Goal: Task Accomplishment & Management: Complete application form

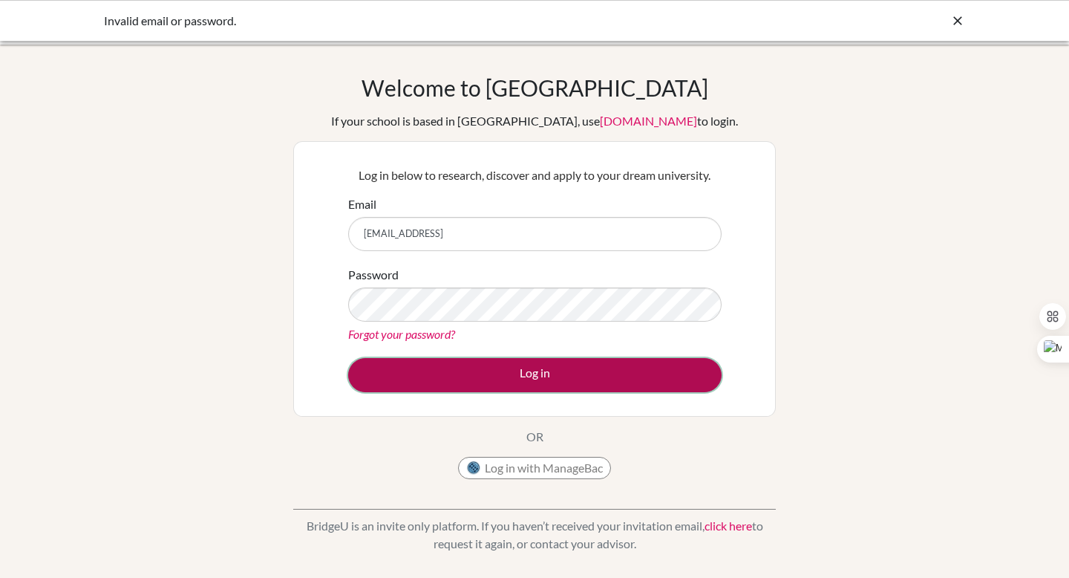
click at [551, 362] on button "Log in" at bounding box center [534, 375] width 373 height 34
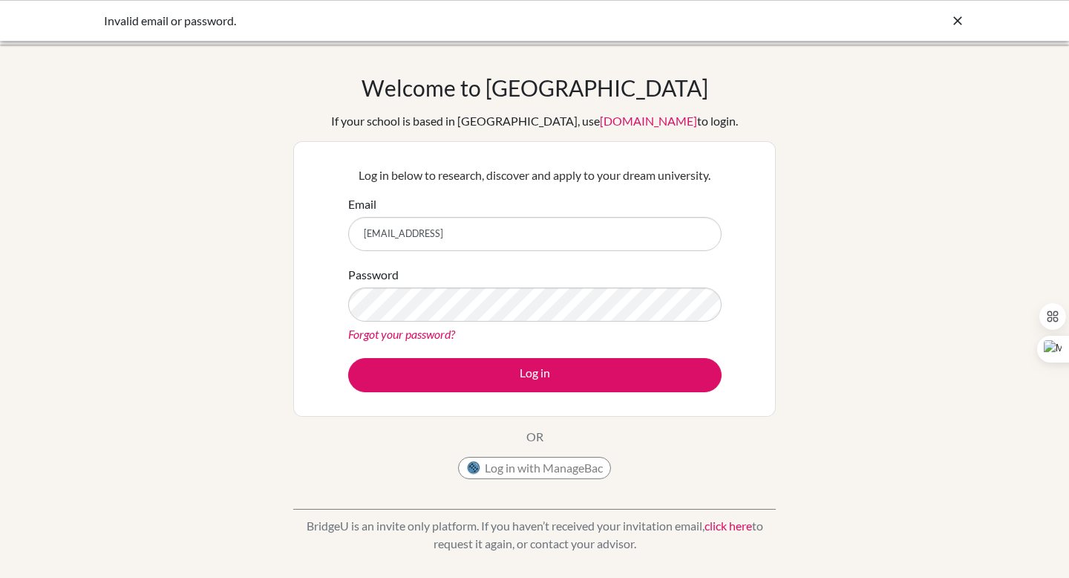
click at [547, 322] on div "Password Forgot your password?" at bounding box center [534, 304] width 373 height 77
click at [313, 353] on div "Log in below to research, discover and apply to your dream university. Email di…" at bounding box center [534, 278] width 483 height 275
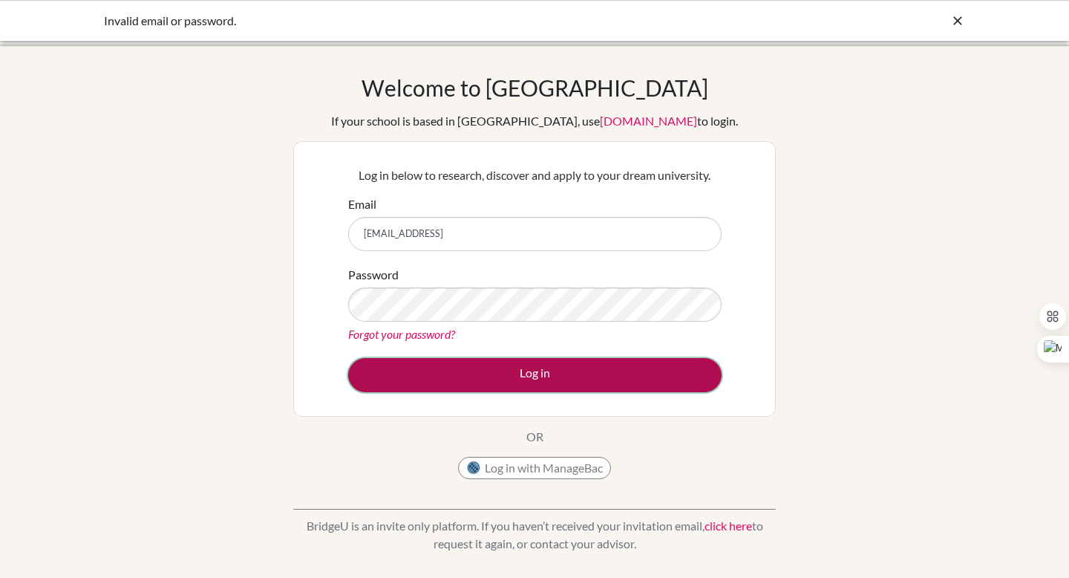
click at [394, 385] on button "Log in" at bounding box center [534, 375] width 373 height 34
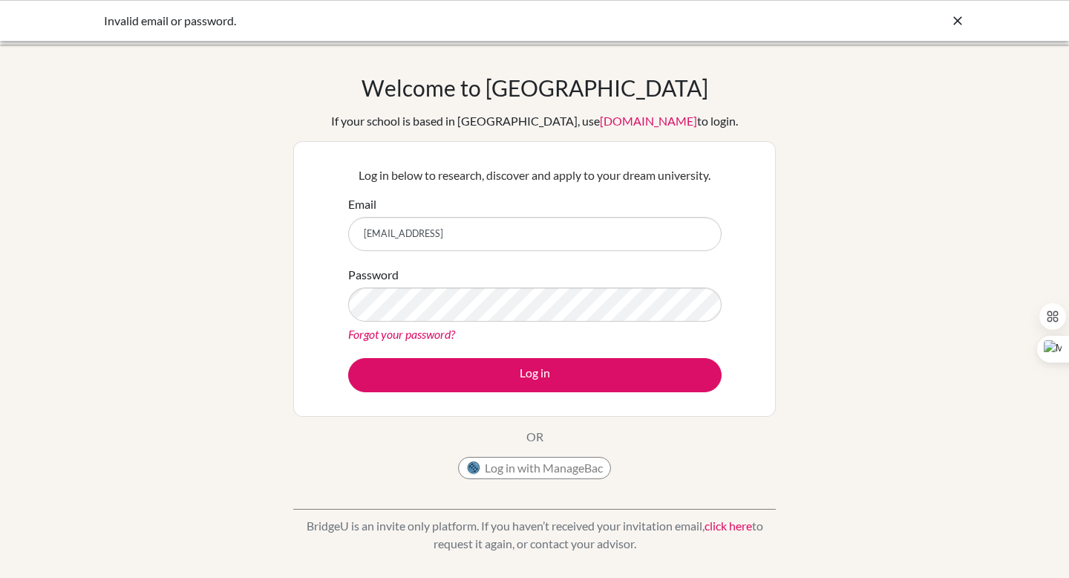
click at [374, 230] on input "[EMAIL_ADDRESS]" at bounding box center [534, 234] width 373 height 34
type input "[EMAIL_ADDRESS]"
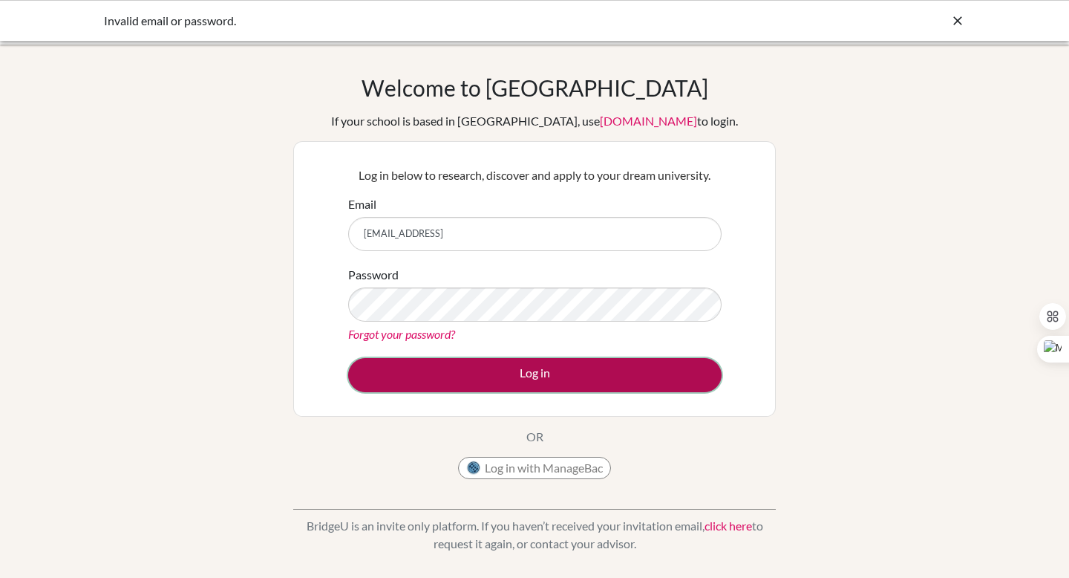
click at [377, 382] on button "Log in" at bounding box center [534, 375] width 373 height 34
click at [390, 368] on button "Log in" at bounding box center [534, 375] width 373 height 34
click at [390, 370] on button "Log in" at bounding box center [534, 375] width 373 height 34
click at [396, 378] on button "Log in" at bounding box center [534, 375] width 373 height 34
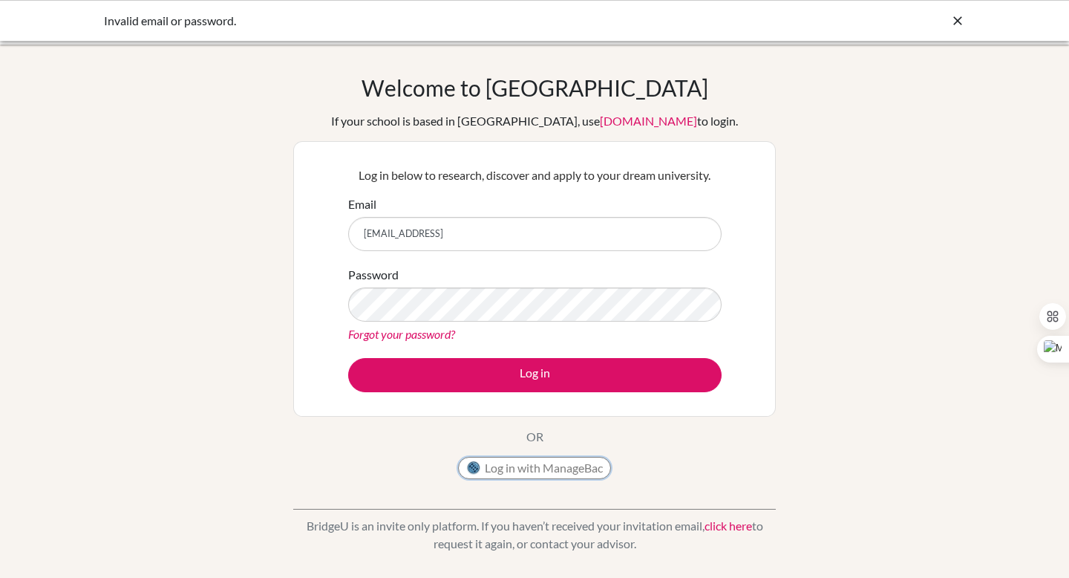
click at [552, 474] on button "Log in with ManageBac" at bounding box center [534, 468] width 153 height 22
